Goal: Transaction & Acquisition: Purchase product/service

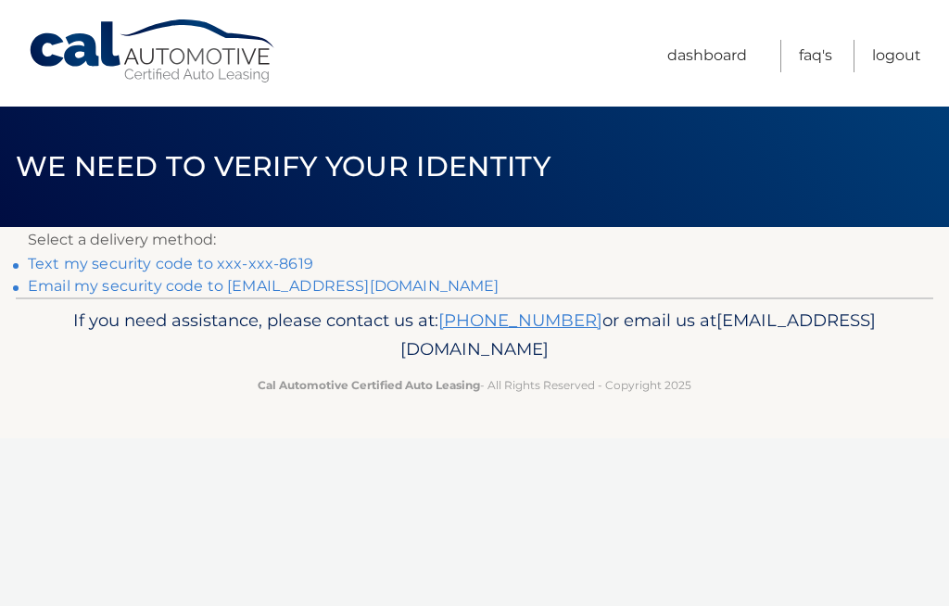
click at [266, 261] on link "Text my security code to xxx-xxx-8619" at bounding box center [170, 264] width 285 height 18
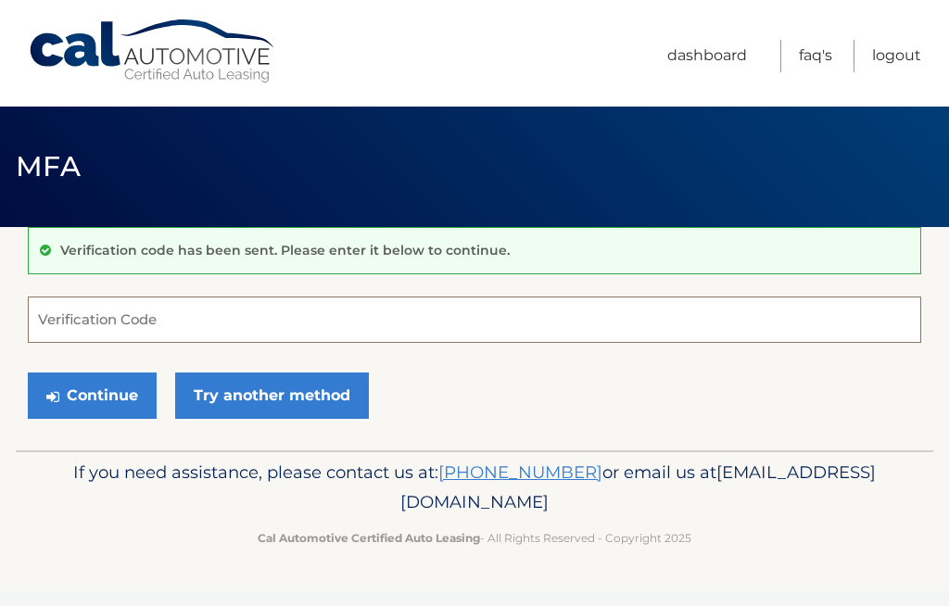
click at [183, 321] on input "Verification Code" at bounding box center [475, 320] width 894 height 46
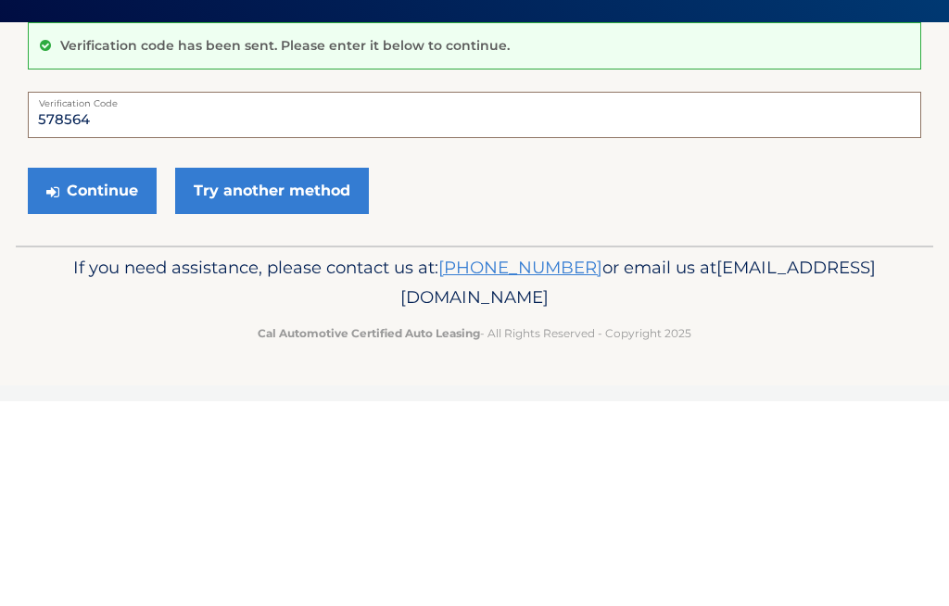
type input "578564"
click at [119, 373] on button "Continue" at bounding box center [92, 396] width 129 height 46
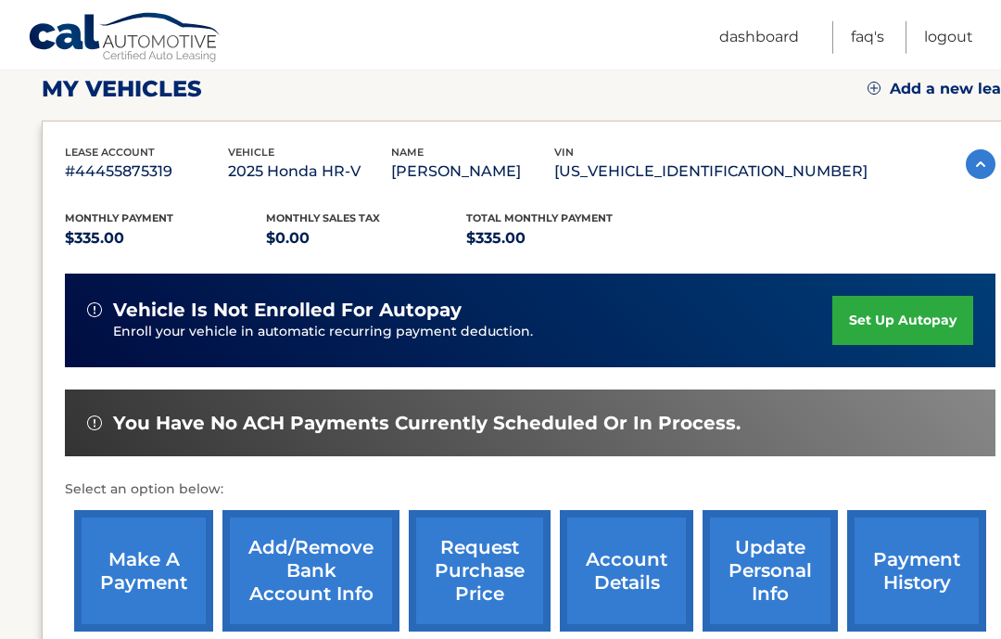
scroll to position [264, 0]
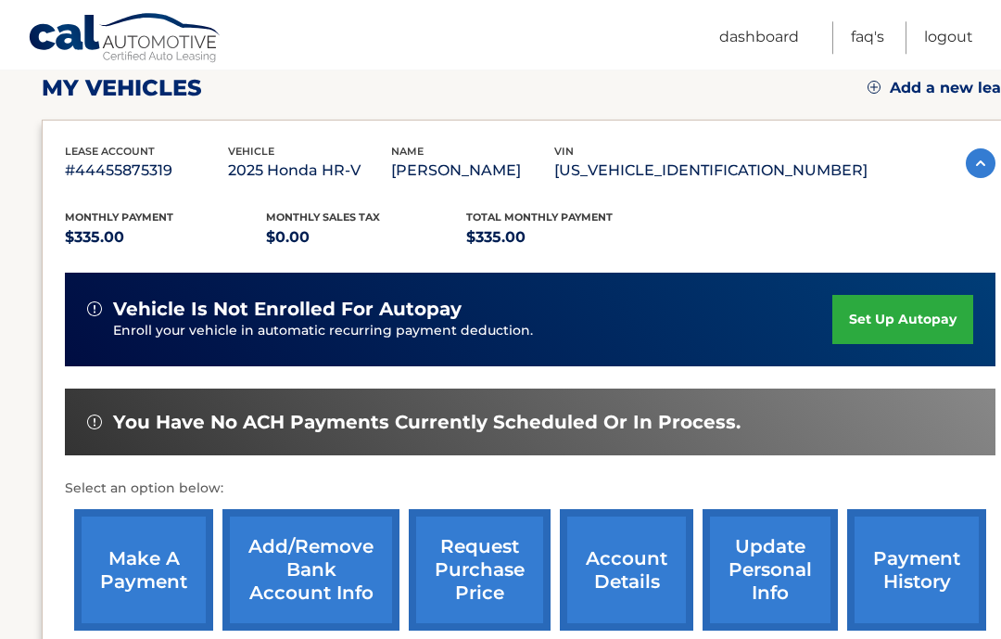
click at [155, 569] on link "make a payment" at bounding box center [143, 569] width 139 height 121
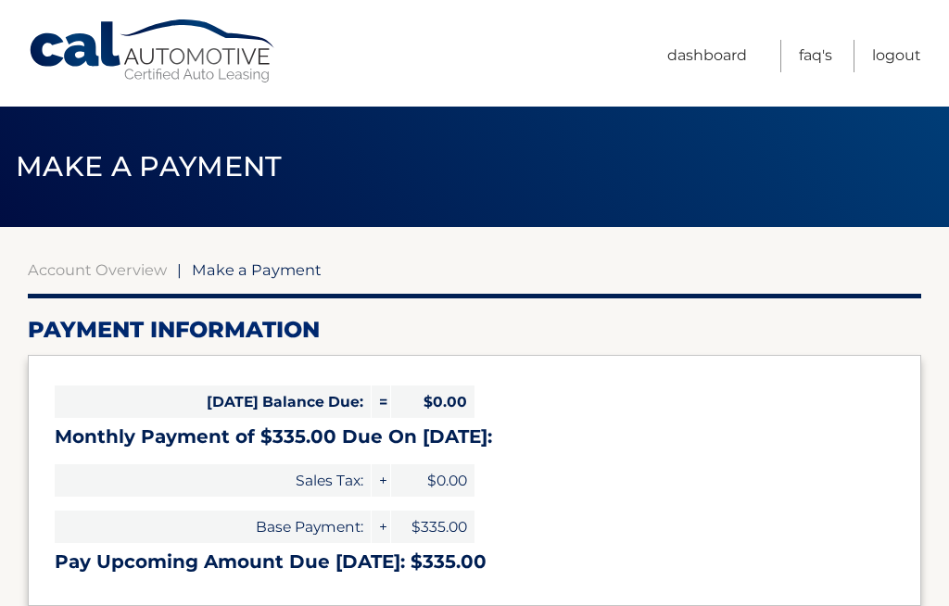
select select "YjQ3M2I1YmUtNjRlMi00ZTQzLTg5MWYtM2Q0NDU4OWZkZmZk"
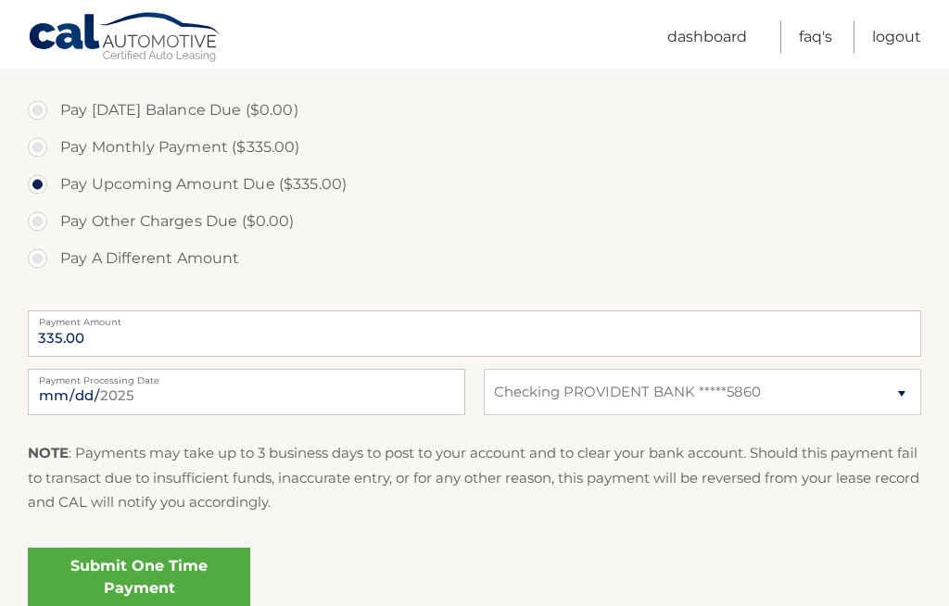
scroll to position [556, 0]
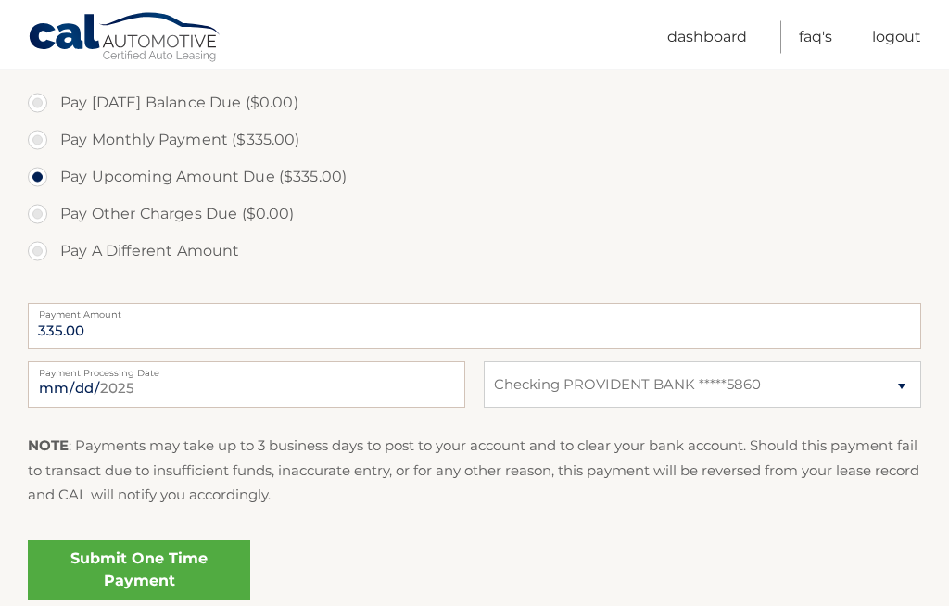
click at [181, 571] on link "Submit One Time Payment" at bounding box center [139, 570] width 222 height 59
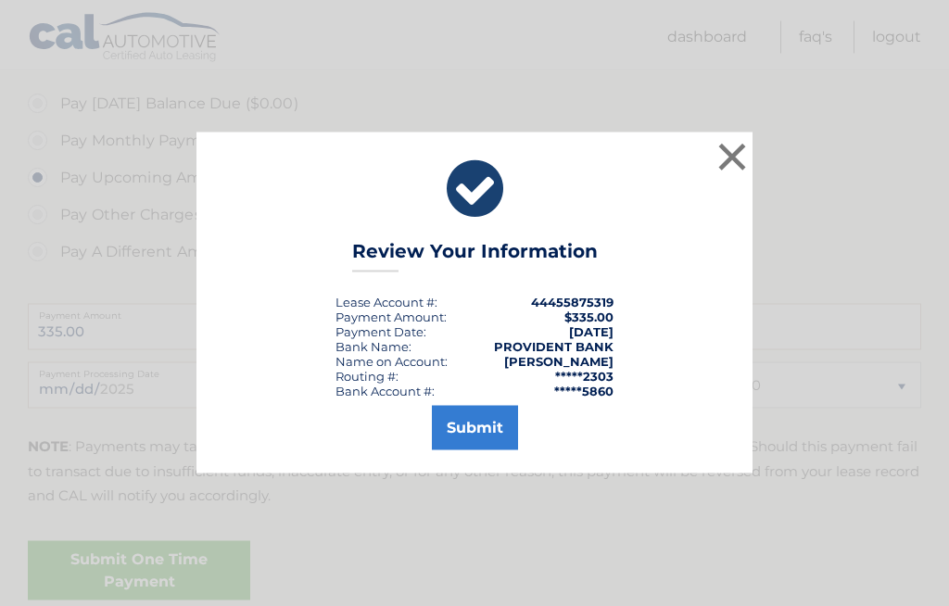
scroll to position [557, 0]
click at [486, 450] on button "Submit" at bounding box center [475, 428] width 86 height 44
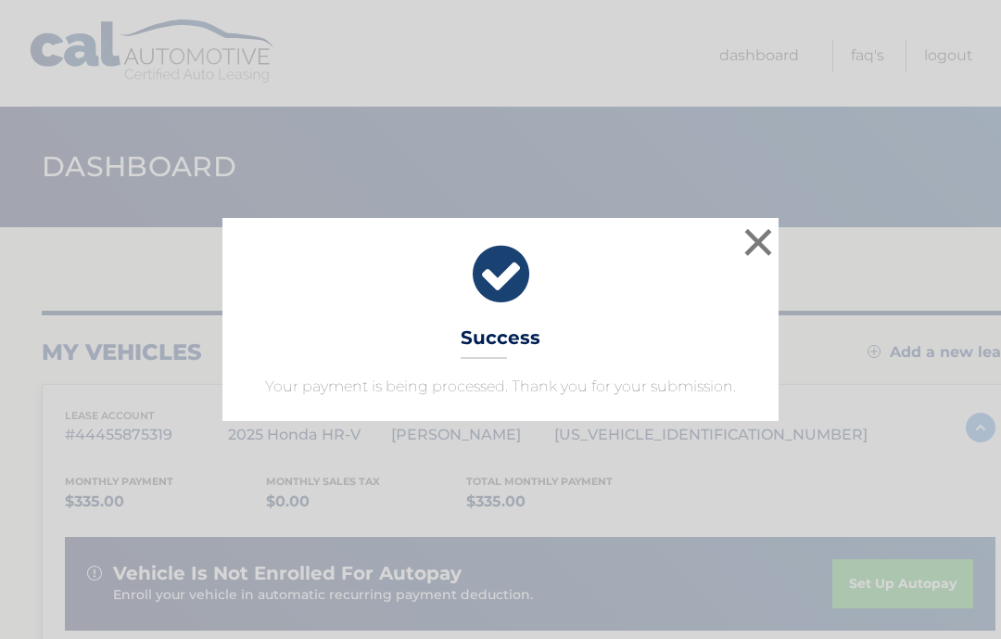
scroll to position [6, 0]
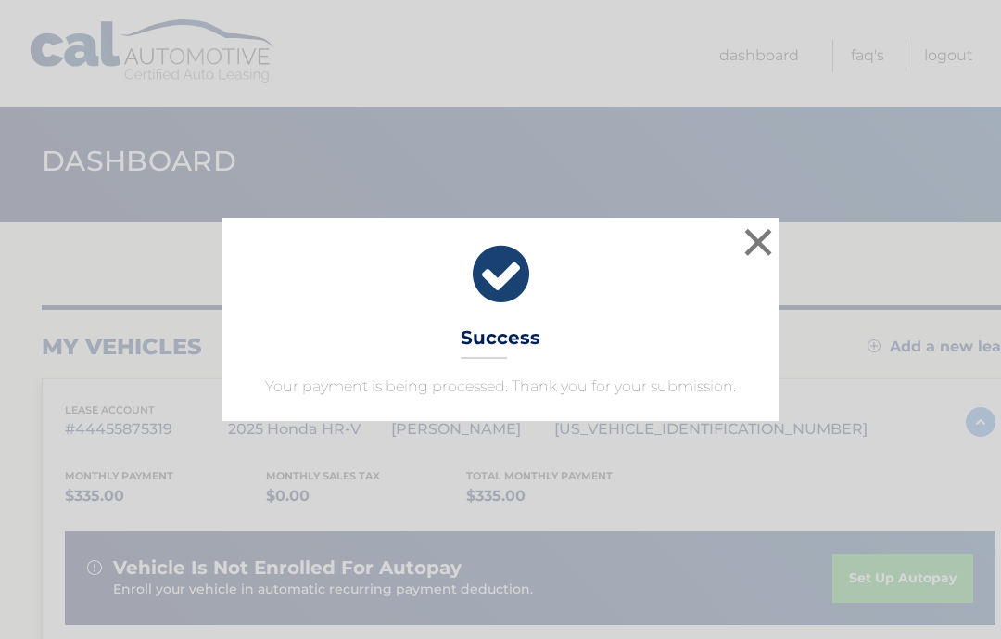
click at [764, 252] on button "×" at bounding box center [758, 241] width 37 height 37
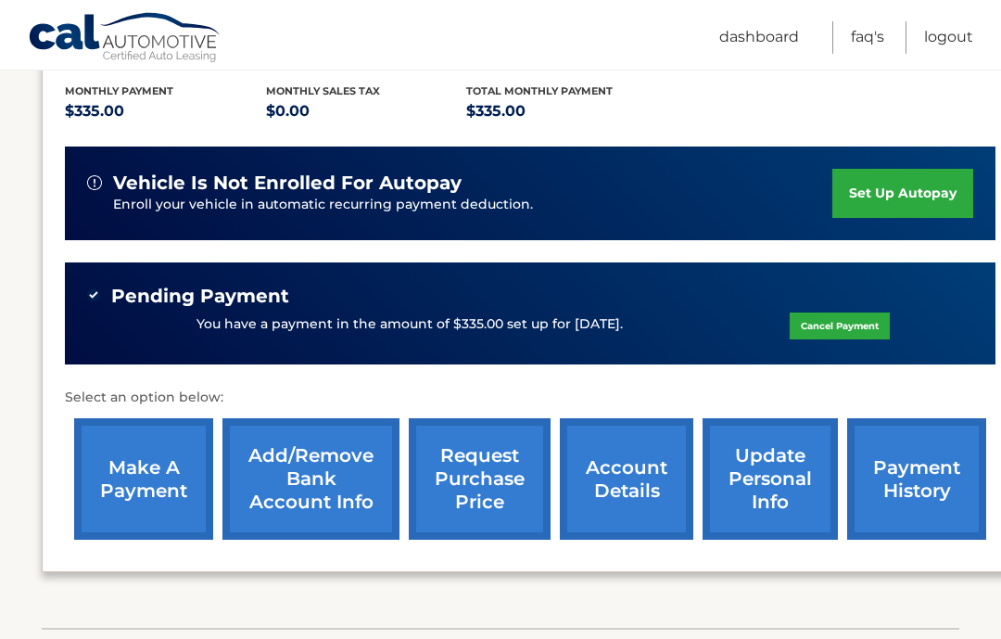
scroll to position [392, 0]
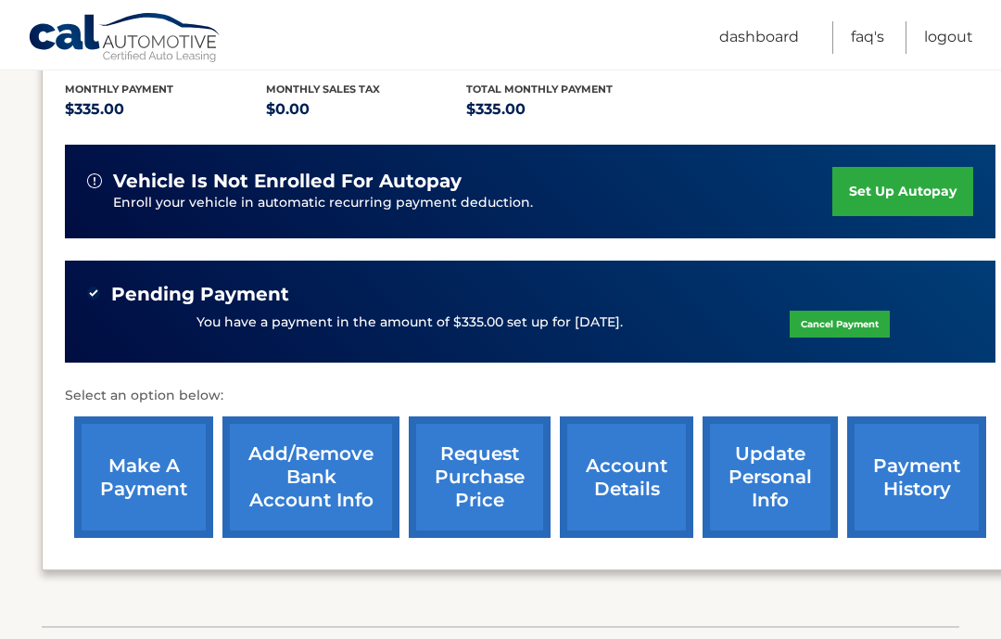
click at [920, 473] on link "payment history" at bounding box center [916, 476] width 139 height 121
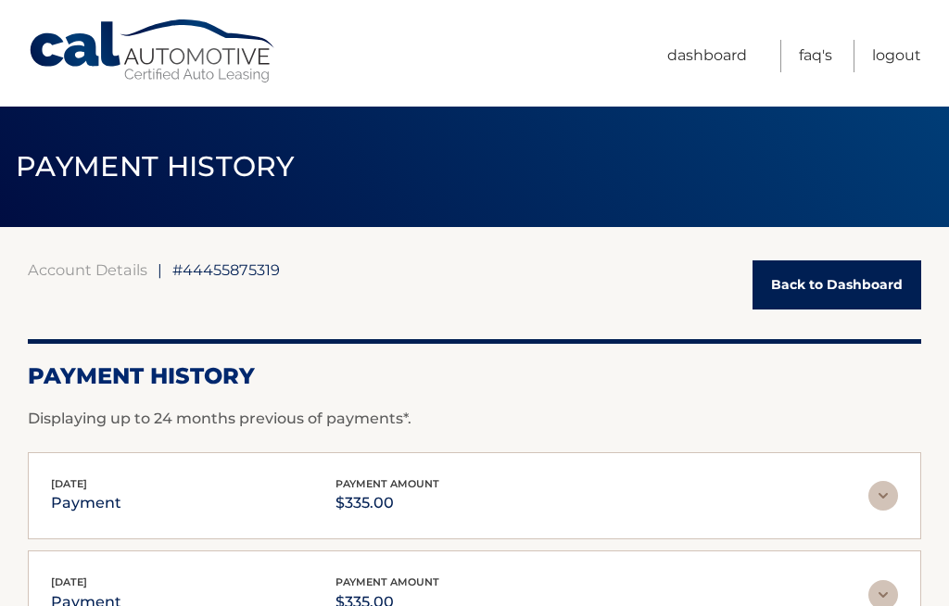
click at [907, 56] on link "Logout" at bounding box center [896, 56] width 49 height 32
